Goal: Task Accomplishment & Management: Complete application form

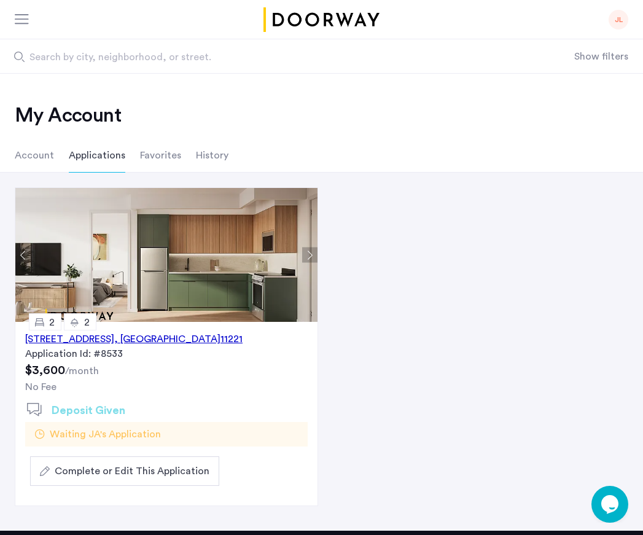
scroll to position [57, 0]
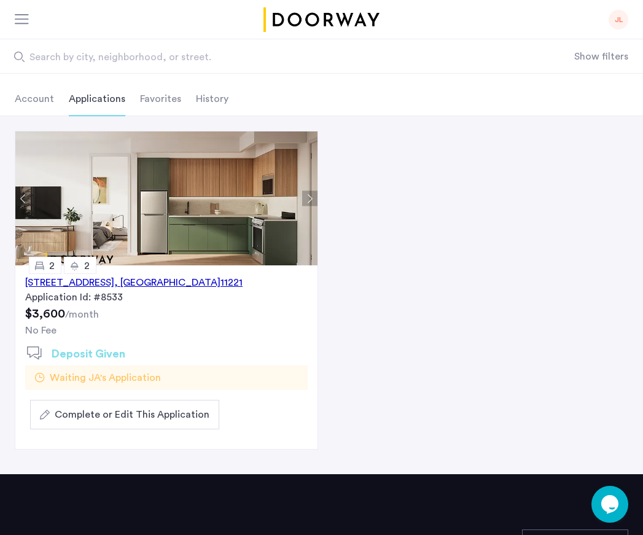
click at [199, 289] on div "[STREET_ADDRESS]" at bounding box center [133, 282] width 217 height 15
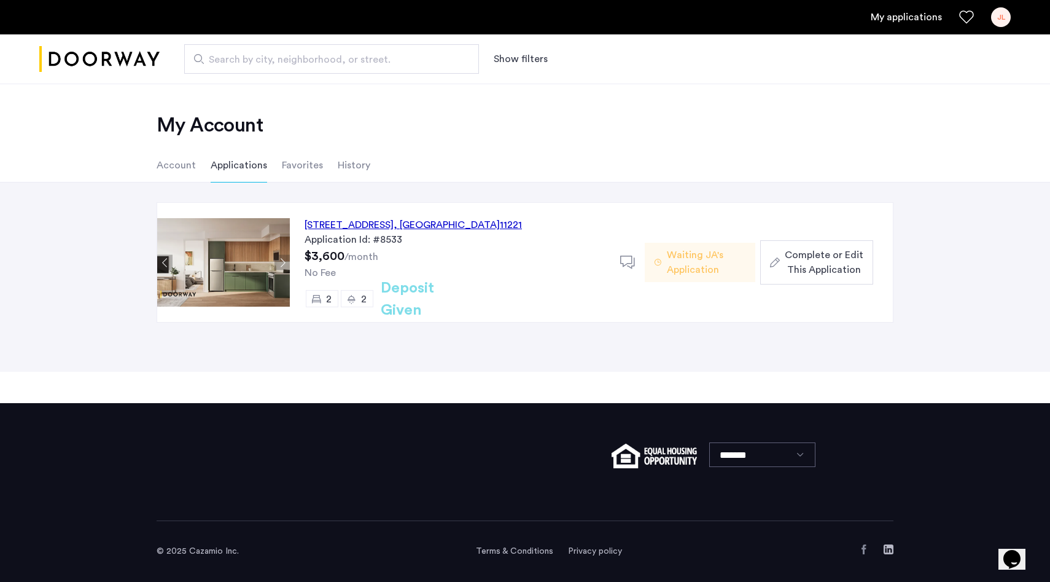
click at [820, 267] on span "Complete or Edit This Application" at bounding box center [824, 262] width 79 height 29
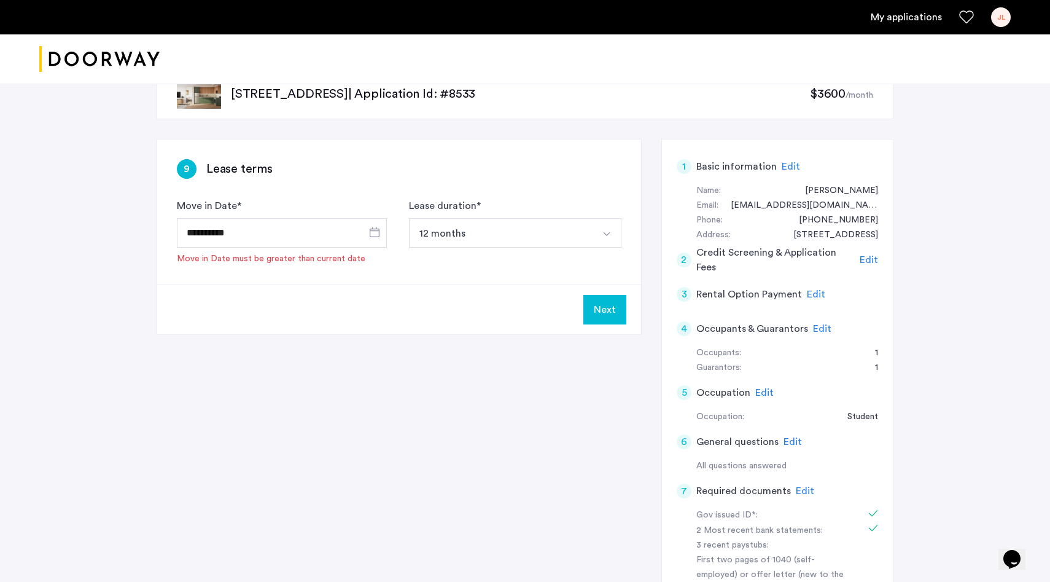
scroll to position [68, 0]
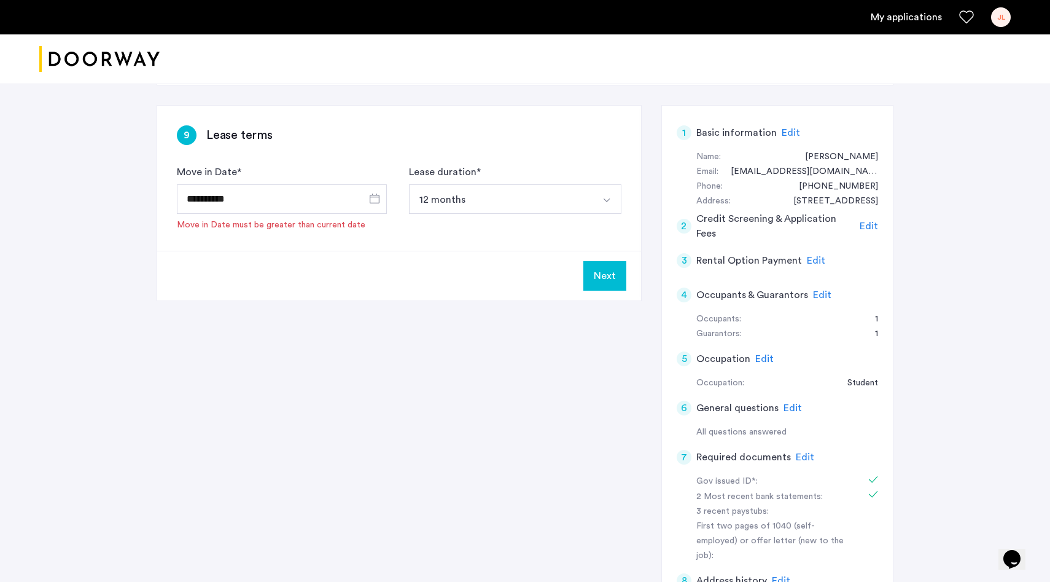
click at [814, 263] on span "Edit" at bounding box center [816, 261] width 18 height 10
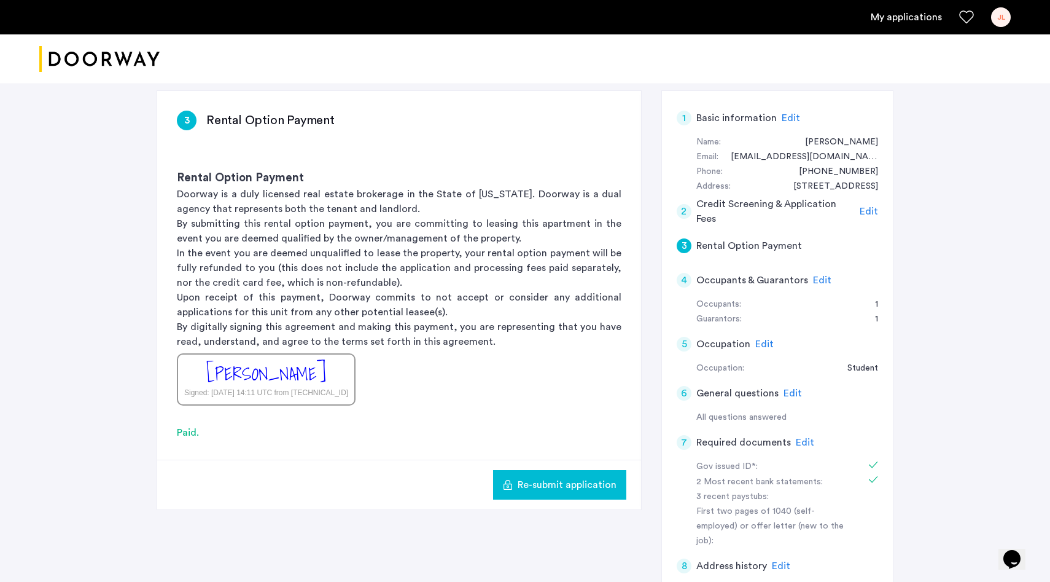
scroll to position [66, 0]
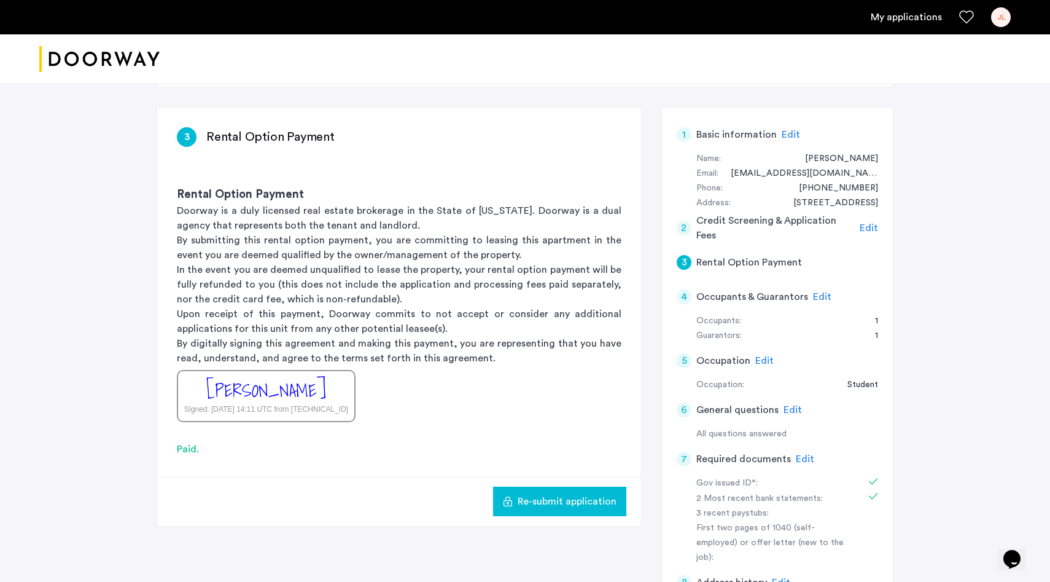
click at [871, 228] on span "Edit" at bounding box center [869, 228] width 18 height 10
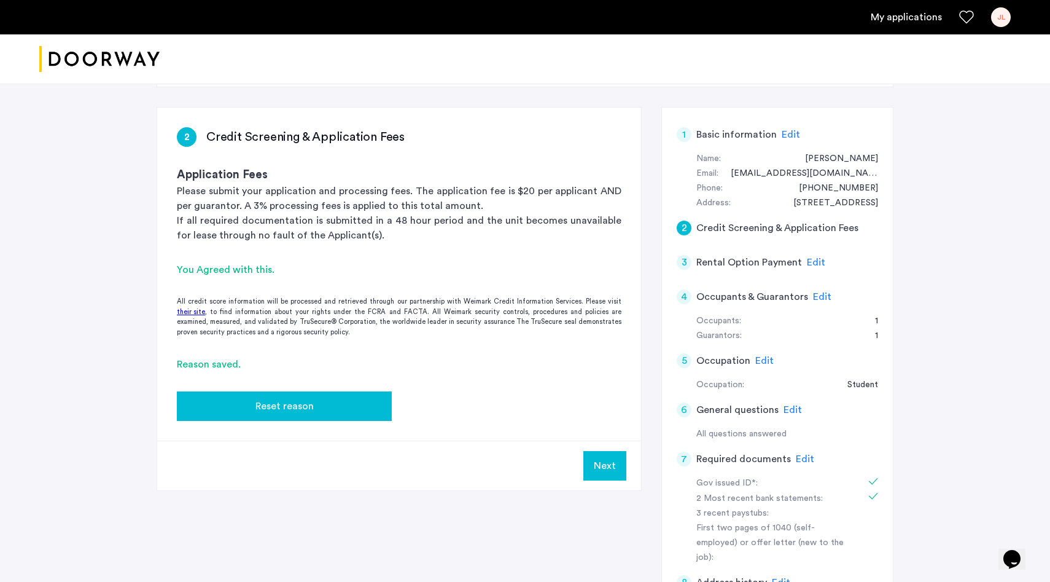
click at [361, 405] on div "Reset reason" at bounding box center [284, 406] width 195 height 15
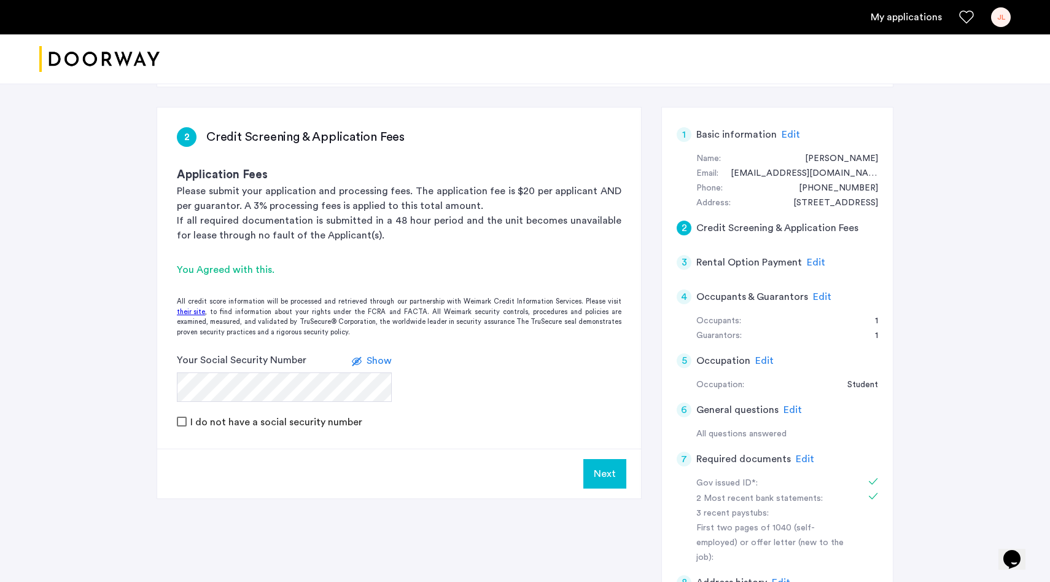
click at [816, 293] on span "Edit" at bounding box center [822, 297] width 18 height 10
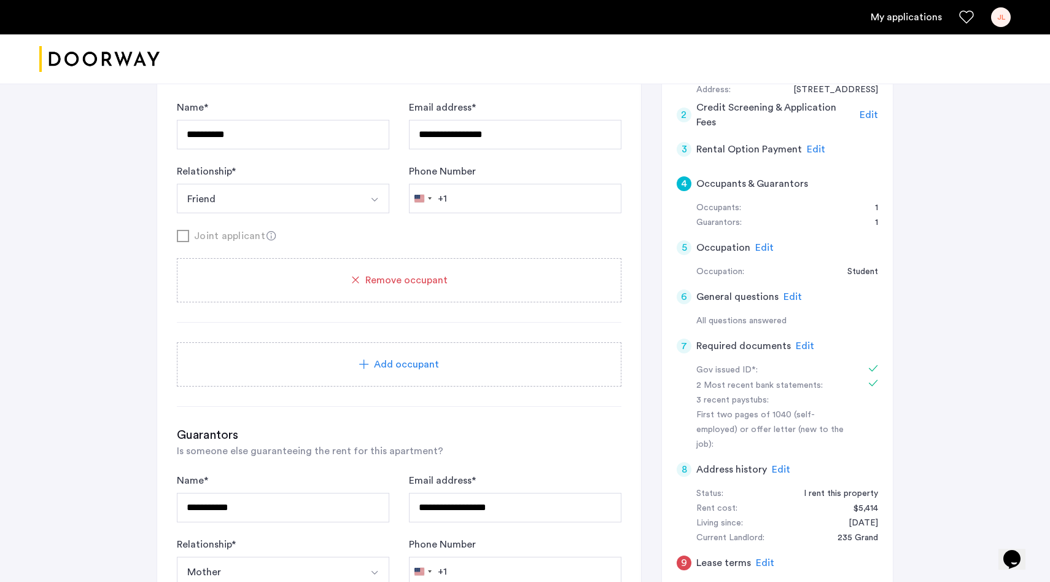
scroll to position [0, 0]
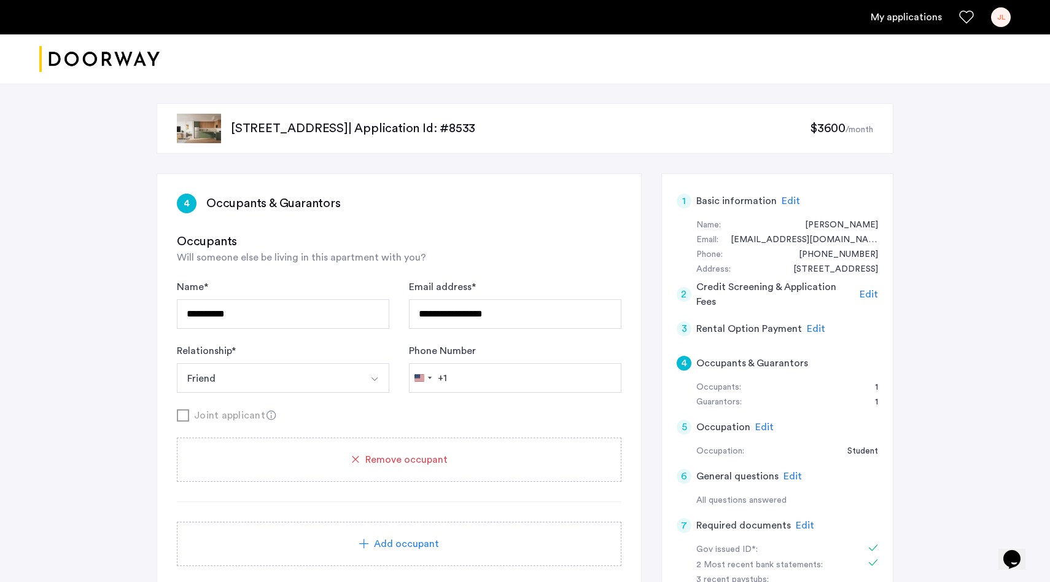
click at [810, 326] on span "Edit" at bounding box center [816, 329] width 18 height 10
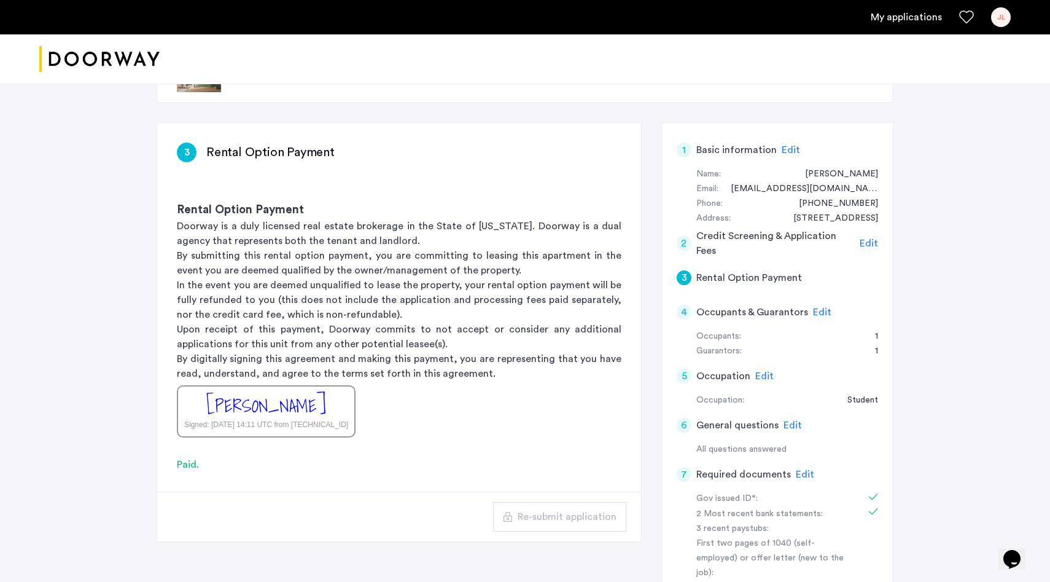
scroll to position [58, 0]
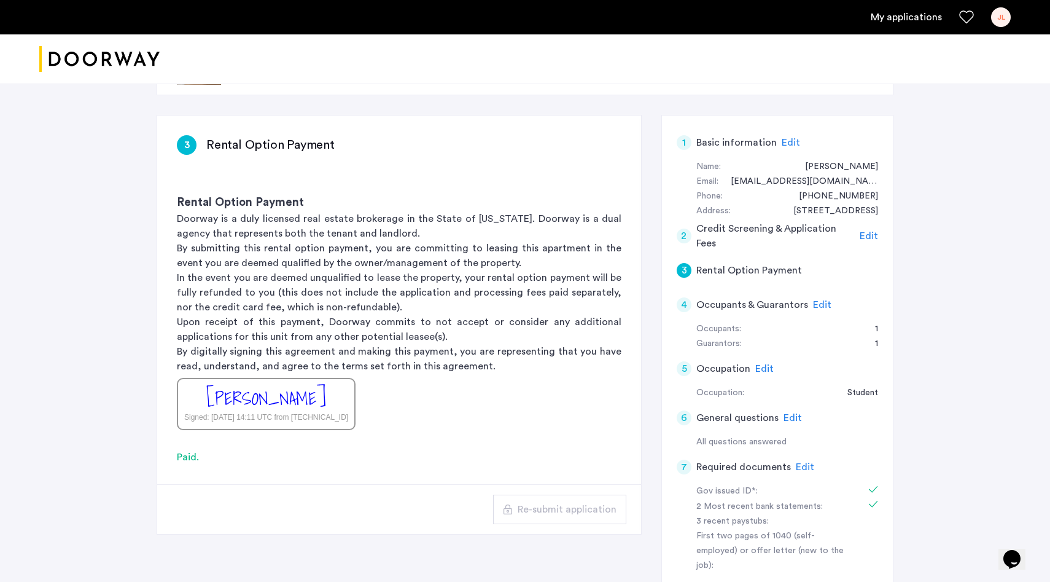
click at [540, 524] on div "Re-submit application" at bounding box center [399, 509] width 484 height 50
click at [455, 347] on p "By digitally signing this agreement and making this payment, you are representi…" at bounding box center [399, 358] width 445 height 29
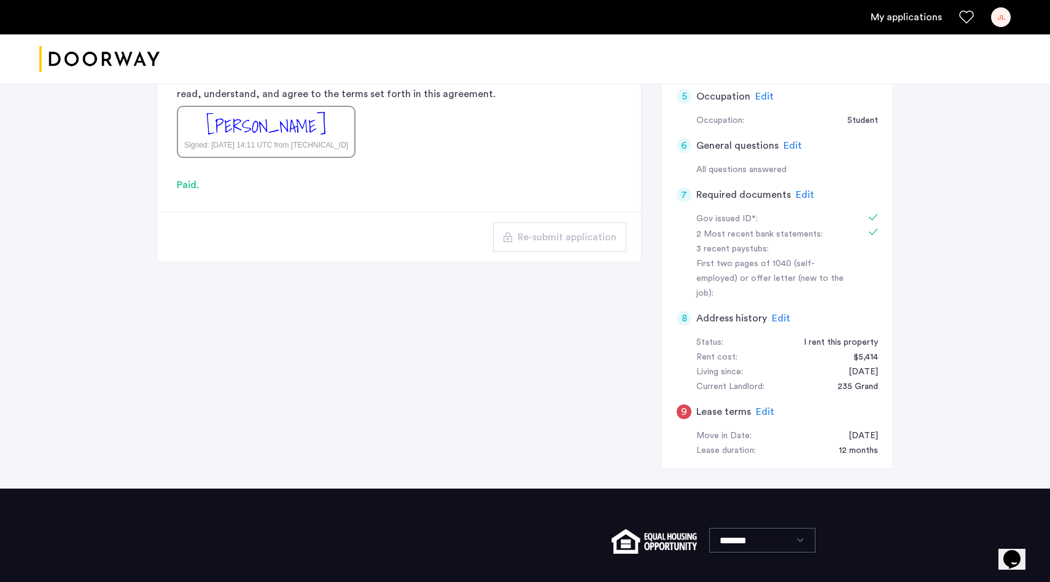
scroll to position [399, 0]
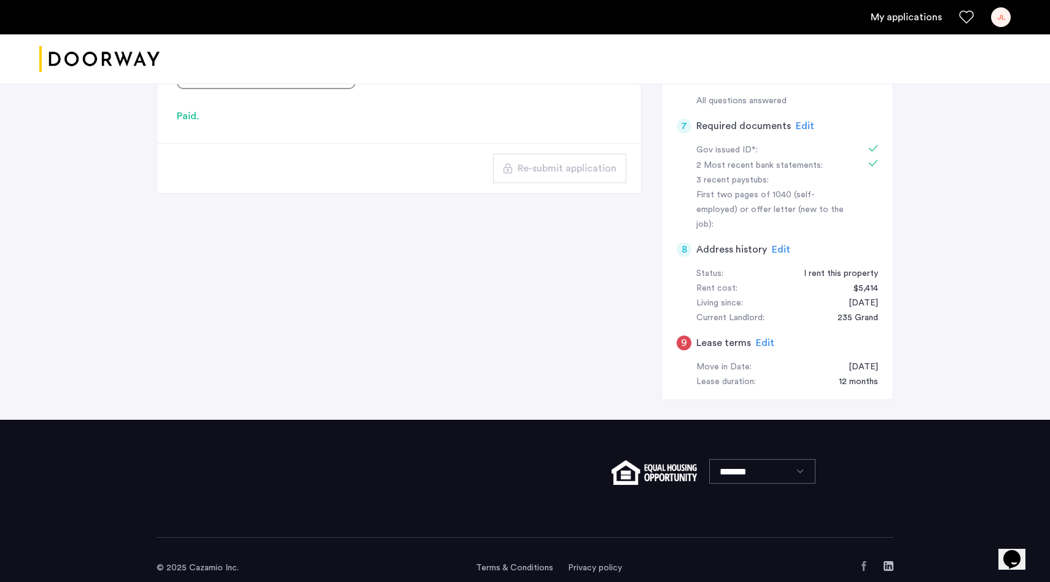
click at [510, 561] on link "Terms & Conditions" at bounding box center [514, 567] width 77 height 12
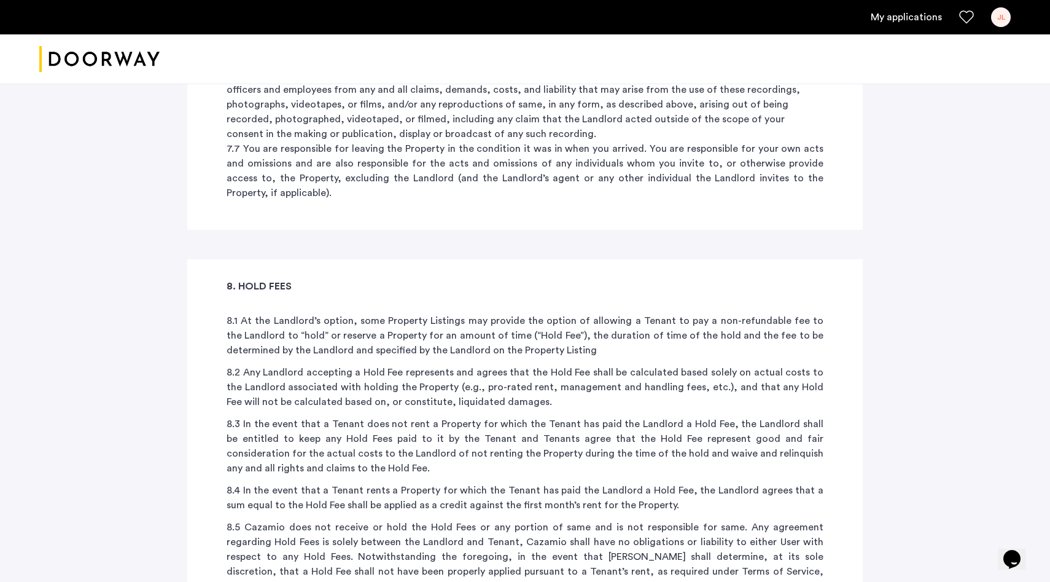
scroll to position [6063, 0]
